Goal: Task Accomplishment & Management: Use online tool/utility

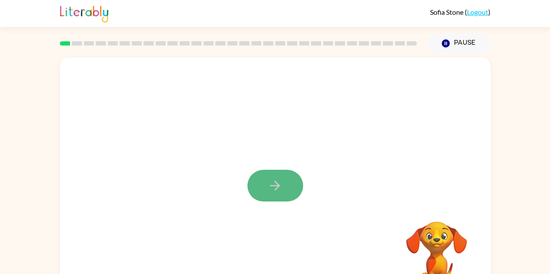
click at [277, 191] on icon "button" at bounding box center [275, 185] width 15 height 15
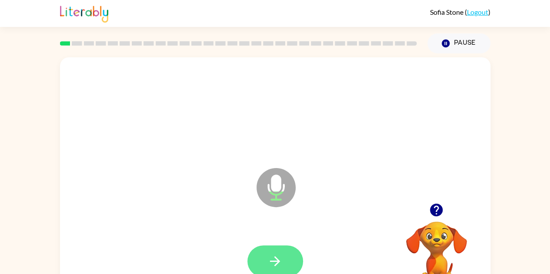
click at [275, 252] on button "button" at bounding box center [276, 262] width 56 height 32
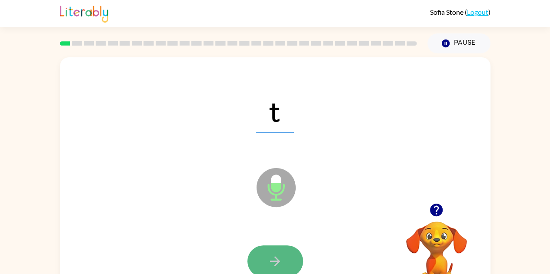
click at [283, 253] on button "button" at bounding box center [276, 262] width 56 height 32
click at [284, 265] on button "button" at bounding box center [276, 262] width 56 height 32
click at [270, 258] on icon "button" at bounding box center [275, 261] width 15 height 15
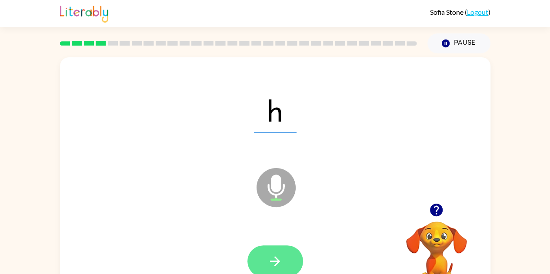
click at [287, 256] on button "button" at bounding box center [276, 262] width 56 height 32
click at [284, 260] on button "button" at bounding box center [276, 262] width 56 height 32
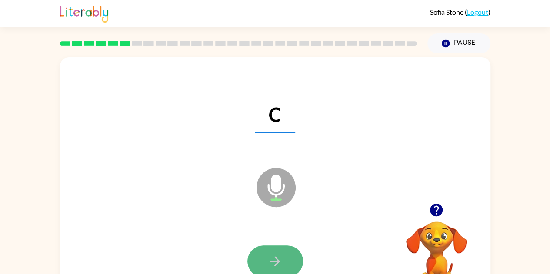
click at [289, 261] on button "button" at bounding box center [276, 262] width 56 height 32
drag, startPoint x: 284, startPoint y: 257, endPoint x: 274, endPoint y: 247, distance: 13.8
click at [274, 247] on button "button" at bounding box center [276, 262] width 56 height 32
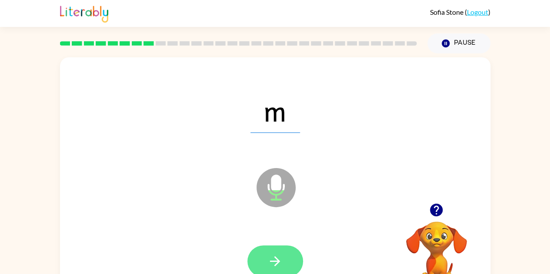
click at [286, 256] on button "button" at bounding box center [276, 262] width 56 height 32
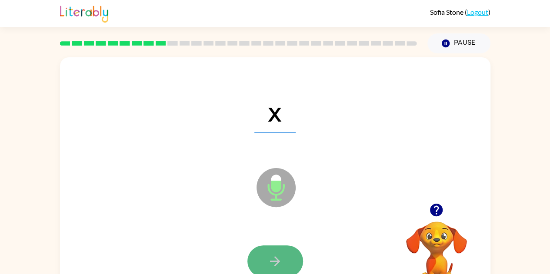
click at [281, 268] on icon "button" at bounding box center [275, 261] width 15 height 15
click at [279, 254] on icon "button" at bounding box center [275, 261] width 15 height 15
click at [284, 256] on button "button" at bounding box center [276, 262] width 56 height 32
click at [284, 252] on button "button" at bounding box center [276, 262] width 56 height 32
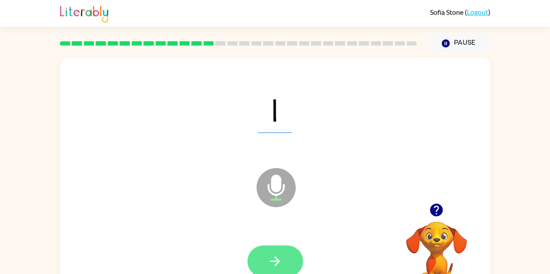
click at [280, 260] on icon "button" at bounding box center [275, 261] width 15 height 15
click at [278, 258] on icon "button" at bounding box center [275, 261] width 15 height 15
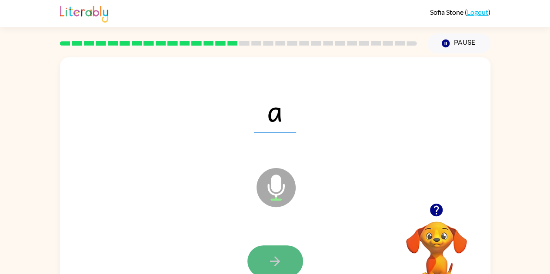
click at [272, 258] on icon "button" at bounding box center [275, 261] width 15 height 15
click at [265, 260] on button "button" at bounding box center [276, 262] width 56 height 32
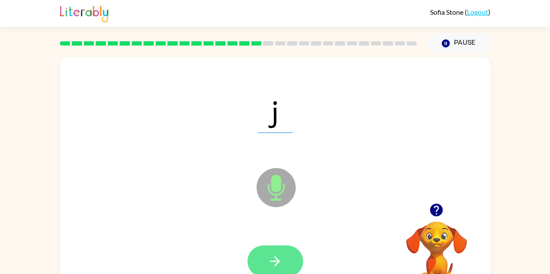
click at [289, 259] on button "button" at bounding box center [276, 262] width 56 height 32
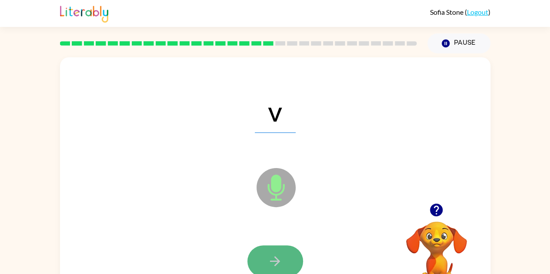
click at [274, 259] on icon "button" at bounding box center [275, 261] width 15 height 15
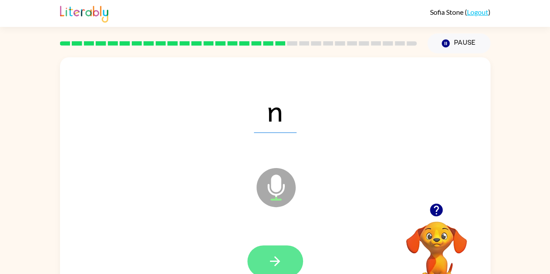
click at [284, 254] on button "button" at bounding box center [276, 262] width 56 height 32
click at [268, 262] on icon "button" at bounding box center [275, 261] width 15 height 15
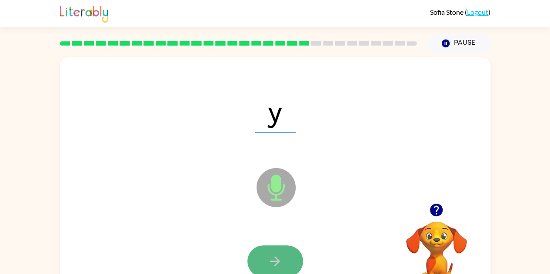
click at [266, 256] on button "button" at bounding box center [276, 262] width 56 height 32
click at [258, 255] on button "button" at bounding box center [276, 262] width 56 height 32
click at [271, 256] on icon "button" at bounding box center [275, 261] width 15 height 15
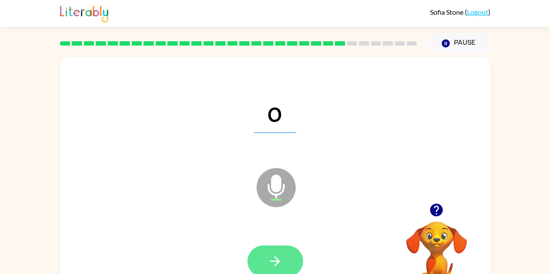
click at [272, 256] on icon "button" at bounding box center [275, 261] width 15 height 15
click at [288, 256] on button "button" at bounding box center [276, 262] width 56 height 32
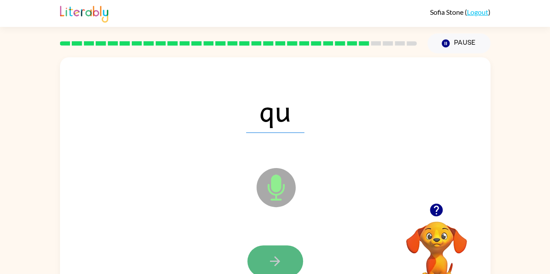
click at [261, 259] on button "button" at bounding box center [276, 262] width 56 height 32
click at [273, 259] on icon "button" at bounding box center [275, 261] width 15 height 15
click at [258, 257] on button "button" at bounding box center [276, 262] width 56 height 32
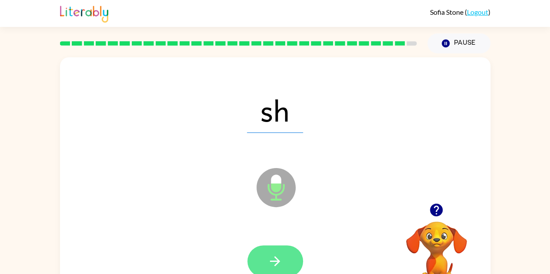
click at [294, 256] on button "button" at bounding box center [276, 262] width 56 height 32
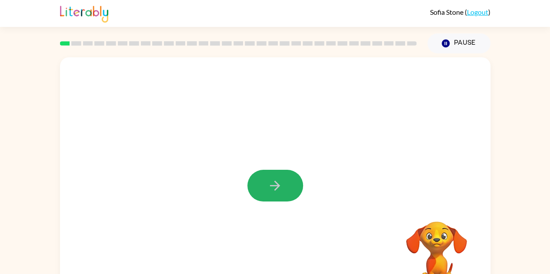
click at [286, 182] on button "button" at bounding box center [276, 186] width 56 height 32
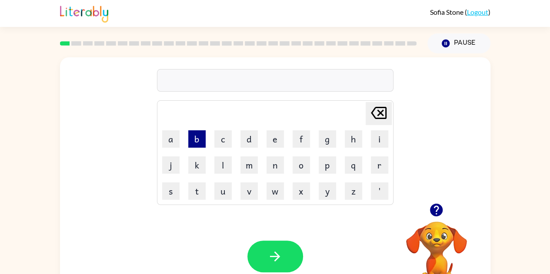
click at [200, 134] on button "b" at bounding box center [196, 138] width 17 height 17
click at [378, 164] on button "r" at bounding box center [379, 165] width 17 height 17
click at [295, 160] on button "o" at bounding box center [301, 165] width 17 height 17
click at [251, 134] on button "d" at bounding box center [249, 138] width 17 height 17
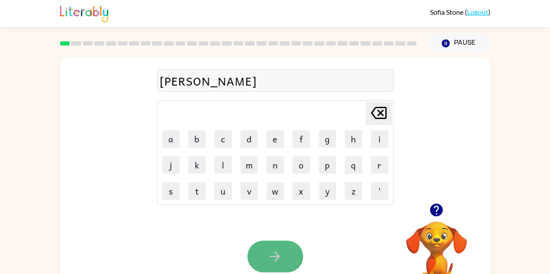
click at [284, 244] on button "button" at bounding box center [276, 257] width 56 height 32
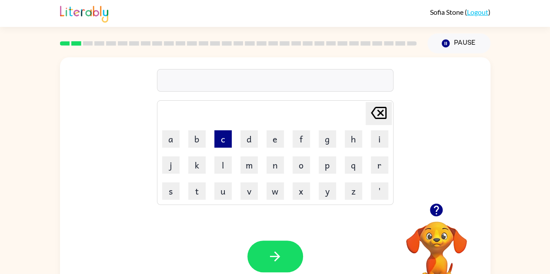
click at [222, 136] on button "c" at bounding box center [222, 138] width 17 height 17
click at [167, 142] on button "a" at bounding box center [170, 138] width 17 height 17
click at [434, 211] on icon "button" at bounding box center [436, 210] width 13 height 13
click at [273, 161] on button "n" at bounding box center [275, 165] width 17 height 17
click at [194, 192] on button "t" at bounding box center [196, 191] width 17 height 17
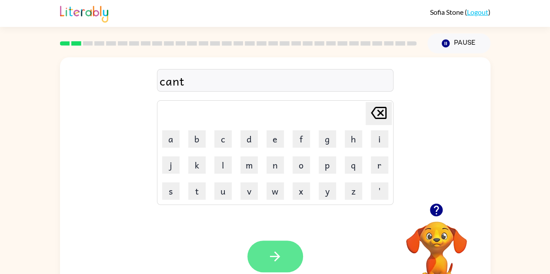
click at [271, 251] on icon "button" at bounding box center [275, 256] width 15 height 15
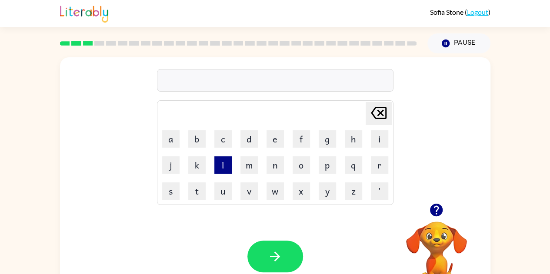
click at [215, 167] on button "l" at bounding box center [222, 165] width 17 height 17
click at [298, 164] on button "o" at bounding box center [301, 165] width 17 height 17
click at [191, 159] on button "k" at bounding box center [196, 165] width 17 height 17
click at [378, 115] on icon at bounding box center [379, 113] width 16 height 12
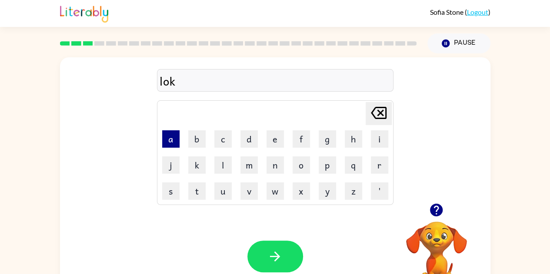
click at [168, 145] on button "a" at bounding box center [170, 138] width 17 height 17
click at [196, 191] on button "t" at bounding box center [196, 191] width 17 height 17
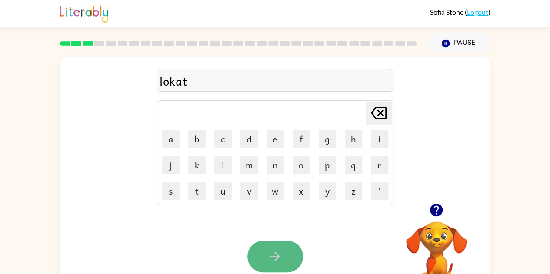
drag, startPoint x: 263, startPoint y: 241, endPoint x: 262, endPoint y: 257, distance: 15.2
click at [262, 257] on button "button" at bounding box center [276, 257] width 56 height 32
drag, startPoint x: 262, startPoint y: 257, endPoint x: 192, endPoint y: 236, distance: 73.1
click at [192, 236] on div "Your browser must support playing .mp4 files to use Literably. Please try using…" at bounding box center [275, 257] width 431 height 98
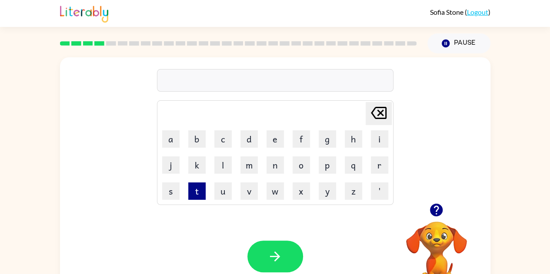
click at [189, 191] on button "t" at bounding box center [196, 191] width 17 height 17
click at [273, 164] on button "n" at bounding box center [275, 165] width 17 height 17
click at [375, 145] on button "i" at bounding box center [379, 138] width 17 height 17
click at [275, 191] on button "w" at bounding box center [275, 191] width 17 height 17
click at [167, 189] on button "s" at bounding box center [170, 191] width 17 height 17
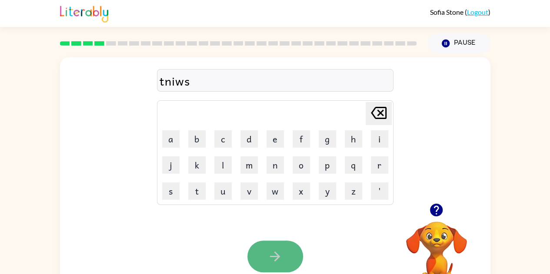
click at [268, 261] on icon "button" at bounding box center [275, 256] width 15 height 15
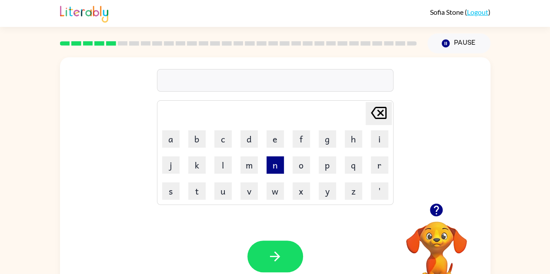
click at [276, 163] on button "n" at bounding box center [275, 165] width 17 height 17
click at [275, 138] on button "e" at bounding box center [275, 138] width 17 height 17
click at [380, 167] on button "r" at bounding box center [379, 165] width 17 height 17
click at [273, 133] on button "e" at bounding box center [275, 138] width 17 height 17
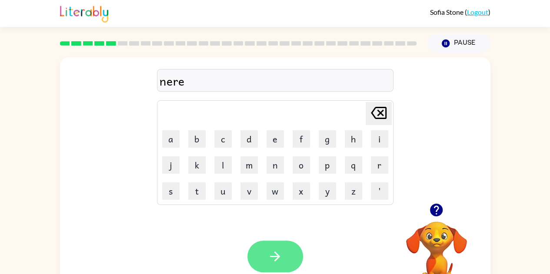
click at [282, 260] on icon "button" at bounding box center [275, 256] width 15 height 15
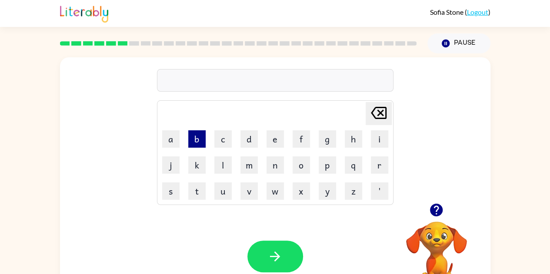
click at [200, 134] on button "b" at bounding box center [196, 138] width 17 height 17
click at [285, 136] on td "e" at bounding box center [275, 139] width 25 height 25
click at [277, 136] on button "e" at bounding box center [275, 138] width 17 height 17
click at [350, 135] on button "h" at bounding box center [353, 138] width 17 height 17
click at [223, 167] on button "l" at bounding box center [222, 165] width 17 height 17
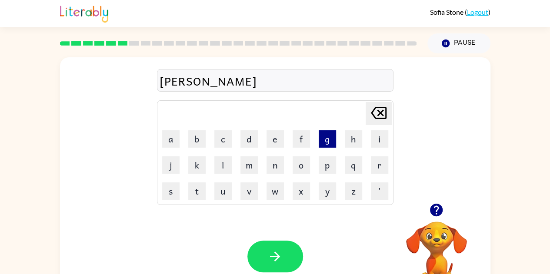
click at [320, 144] on button "g" at bounding box center [327, 138] width 17 height 17
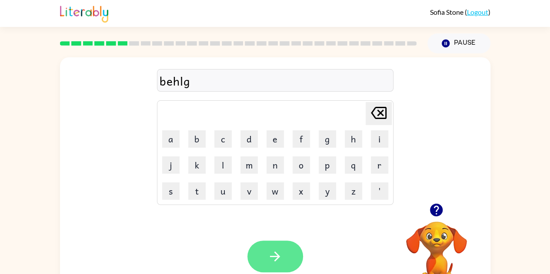
click at [264, 258] on button "button" at bounding box center [276, 257] width 56 height 32
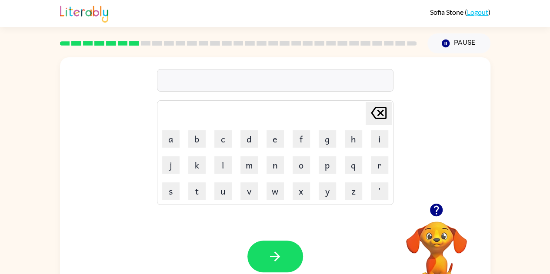
click at [439, 211] on icon "button" at bounding box center [436, 210] width 13 height 13
click at [193, 191] on button "t" at bounding box center [196, 191] width 17 height 17
click at [370, 146] on td "i" at bounding box center [379, 139] width 25 height 25
click at [378, 140] on button "i" at bounding box center [379, 138] width 17 height 17
click at [326, 143] on button "g" at bounding box center [327, 138] width 17 height 17
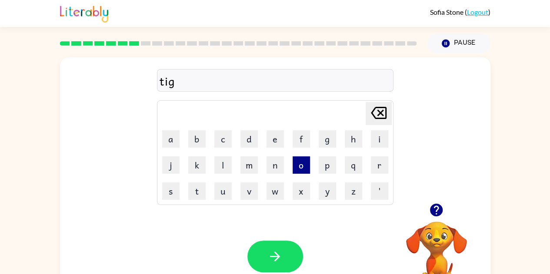
click at [298, 164] on button "o" at bounding box center [301, 165] width 17 height 17
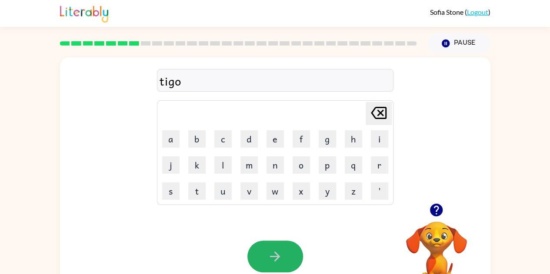
drag, startPoint x: 287, startPoint y: 255, endPoint x: 285, endPoint y: 251, distance: 4.7
click at [285, 251] on button "button" at bounding box center [276, 257] width 56 height 32
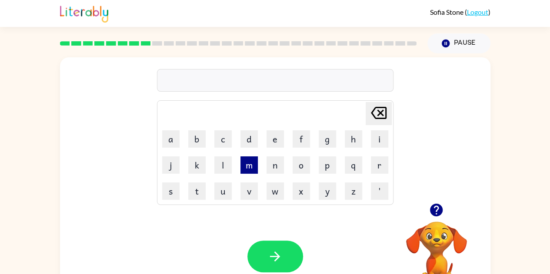
click at [253, 164] on button "m" at bounding box center [249, 165] width 17 height 17
click at [370, 137] on td "i" at bounding box center [379, 139] width 25 height 25
click at [377, 138] on button "i" at bounding box center [379, 138] width 17 height 17
click at [202, 162] on button "k" at bounding box center [196, 165] width 17 height 17
click at [275, 141] on button "e" at bounding box center [275, 138] width 17 height 17
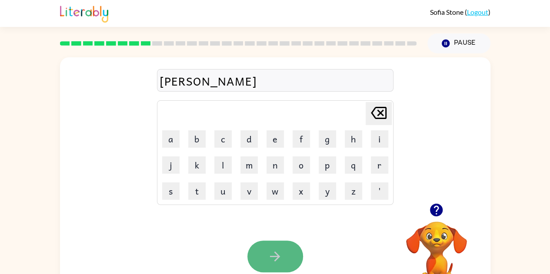
click at [271, 257] on icon "button" at bounding box center [275, 257] width 10 height 10
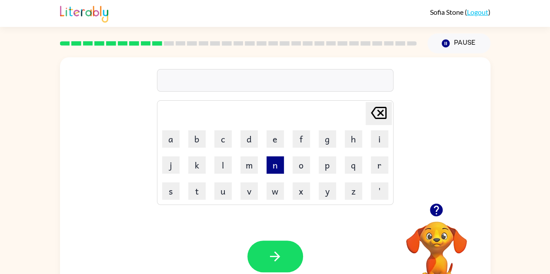
click at [271, 167] on button "n" at bounding box center [275, 165] width 17 height 17
click at [379, 136] on button "i" at bounding box center [379, 138] width 17 height 17
click at [197, 133] on button "b" at bounding box center [196, 138] width 17 height 17
click at [301, 158] on button "o" at bounding box center [301, 165] width 17 height 17
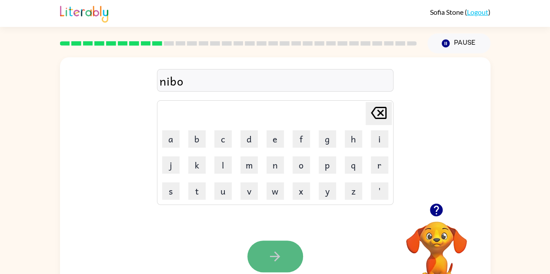
click at [279, 261] on icon "button" at bounding box center [275, 256] width 15 height 15
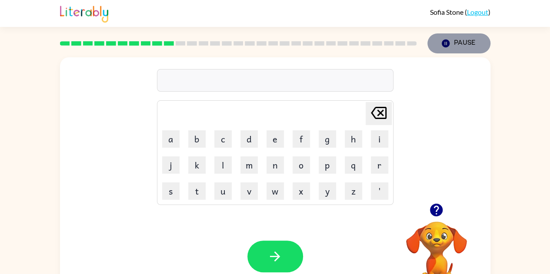
click at [457, 37] on button "Pause Pause" at bounding box center [459, 43] width 63 height 20
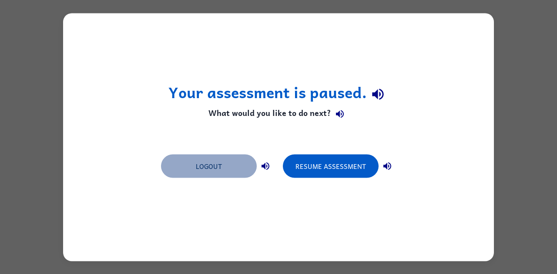
click at [205, 157] on button "Logout" at bounding box center [209, 165] width 96 height 23
